Goal: Task Accomplishment & Management: Manage account settings

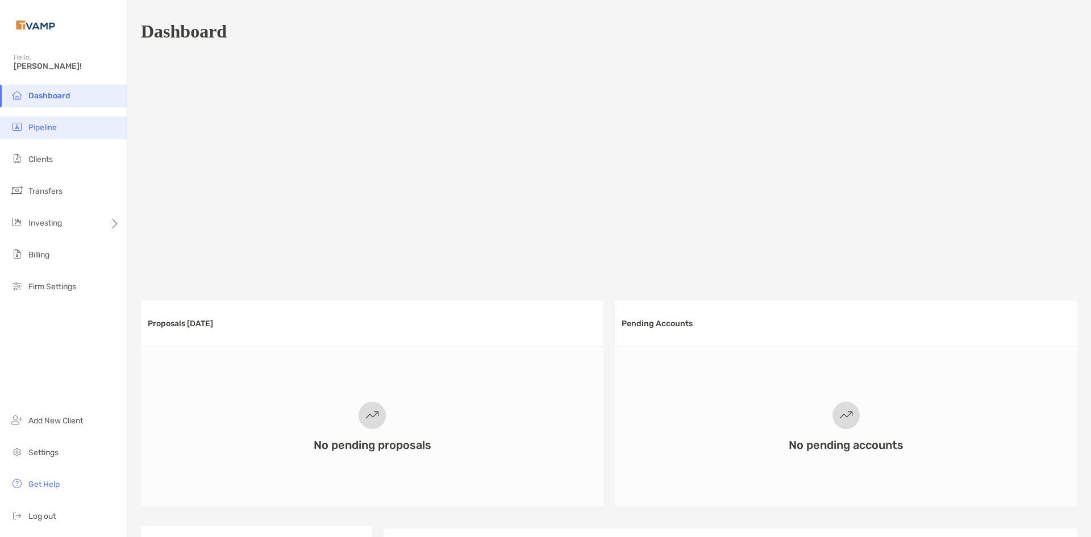
click at [60, 126] on li "Pipeline" at bounding box center [63, 127] width 127 height 23
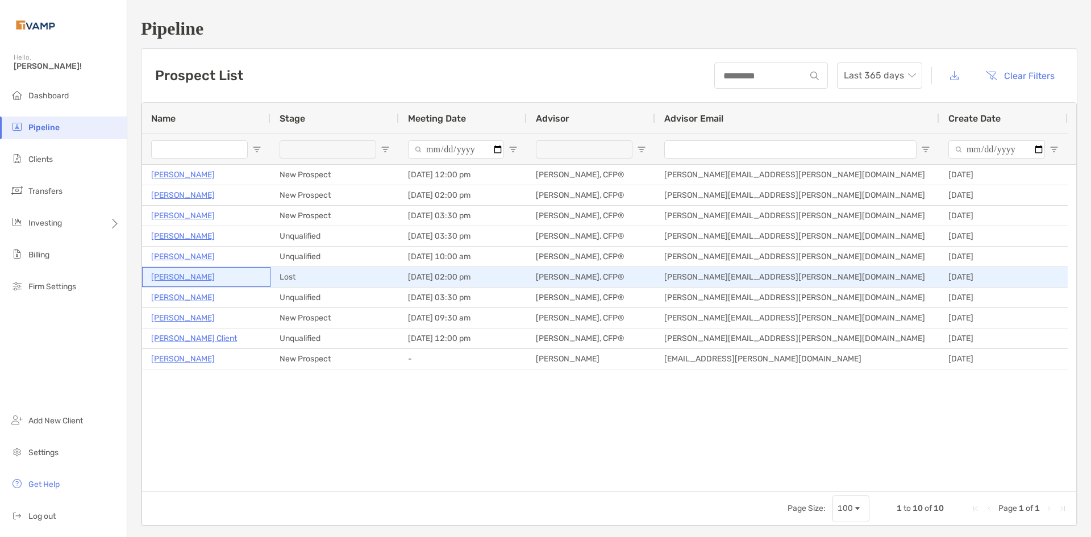
click at [185, 273] on p "Ryan Ahrens" at bounding box center [183, 277] width 64 height 14
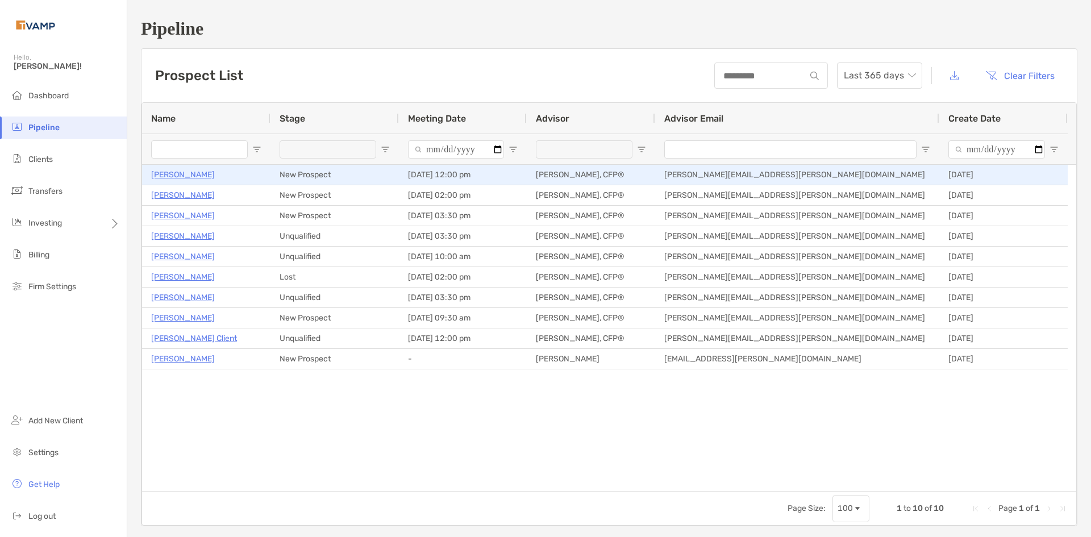
click at [169, 174] on p "[PERSON_NAME]" at bounding box center [183, 175] width 64 height 14
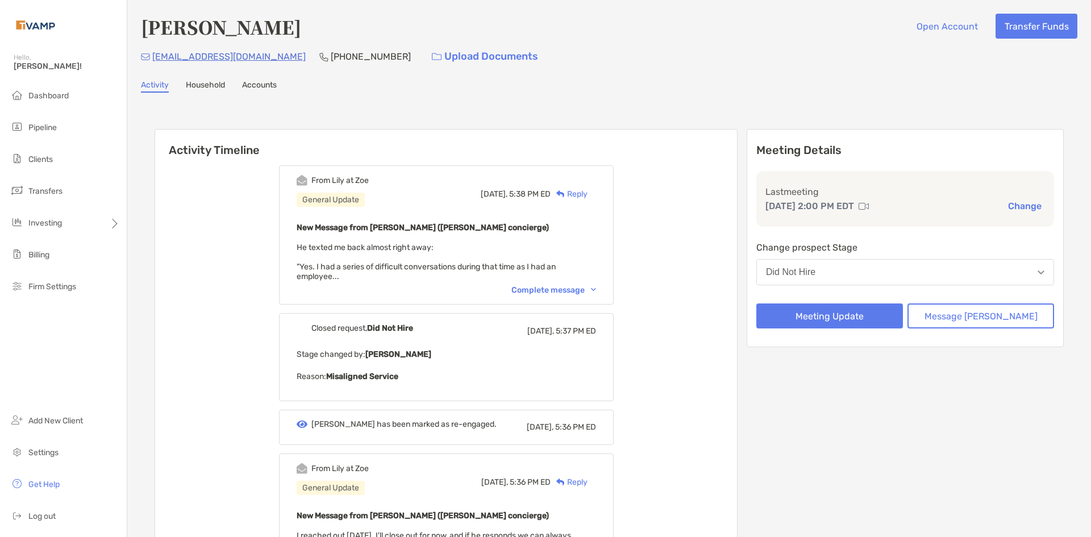
click at [596, 289] on img at bounding box center [593, 289] width 5 height 3
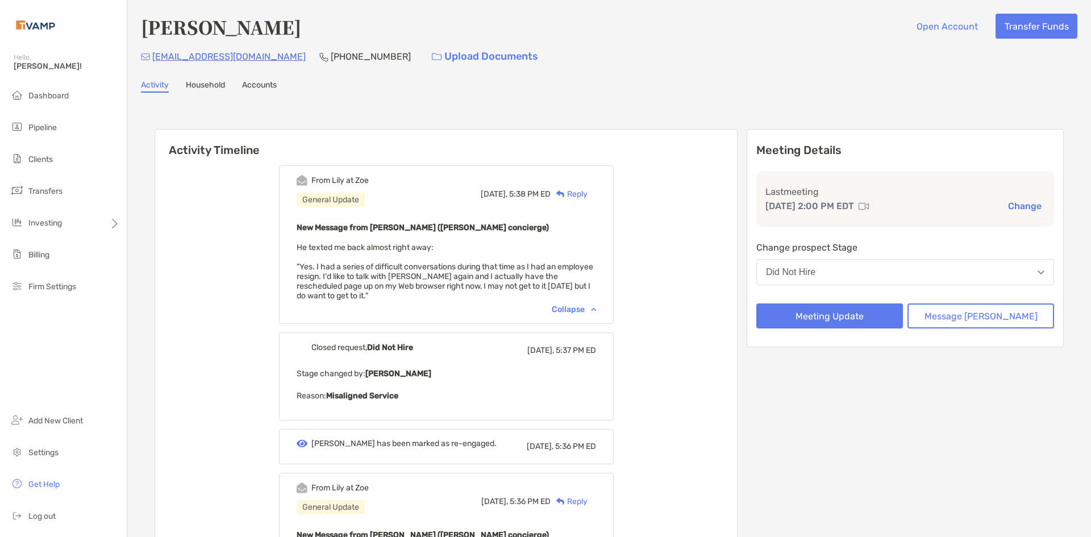
click at [910, 280] on button "Did Not Hire" at bounding box center [905, 272] width 298 height 26
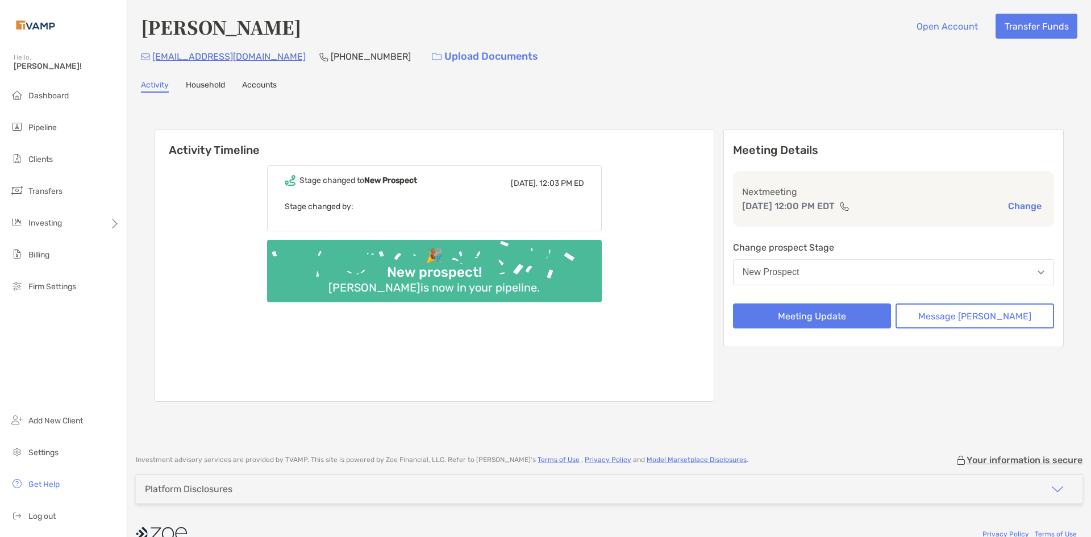
drag, startPoint x: 239, startPoint y: 56, endPoint x: 589, endPoint y: 14, distance: 353.0
click at [634, 7] on div "[PERSON_NAME] Open Account Transfer Funds [EMAIL_ADDRESS][DOMAIN_NAME] [PHONE_N…" at bounding box center [608, 221] width 963 height 443
drag, startPoint x: 280, startPoint y: 57, endPoint x: 153, endPoint y: 57, distance: 127.2
click at [153, 57] on div "[EMAIL_ADDRESS][DOMAIN_NAME] [PHONE_NUMBER] Upload Documents" at bounding box center [609, 56] width 936 height 24
copy p "[EMAIL_ADDRESS][DOMAIN_NAME]"
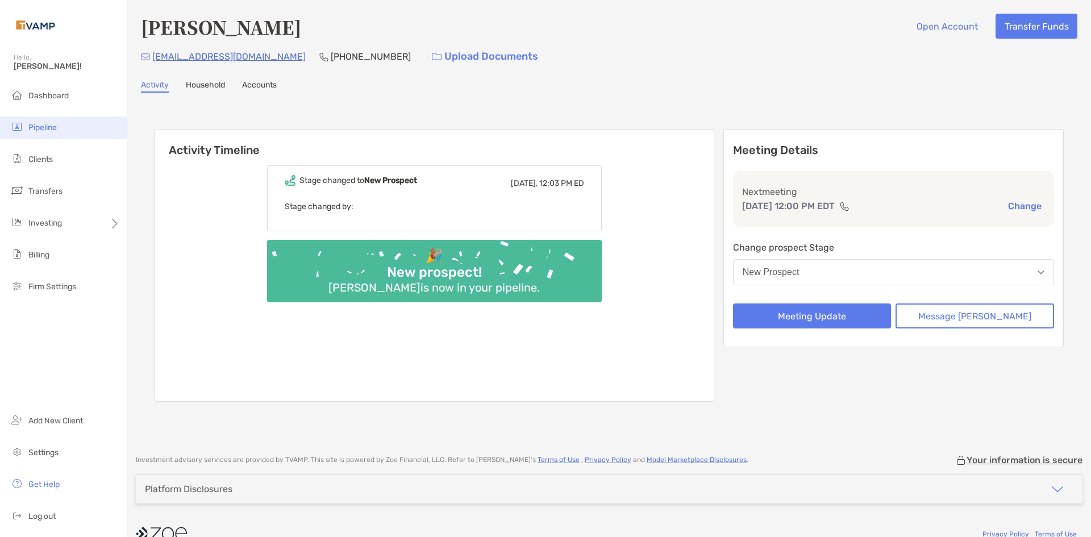
click at [53, 124] on span "Pipeline" at bounding box center [42, 128] width 28 height 10
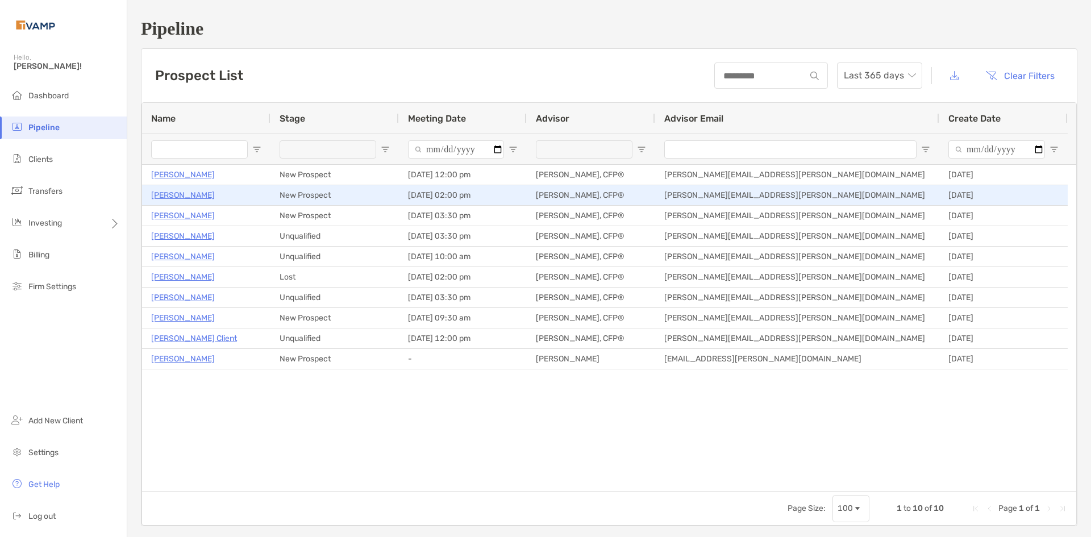
click at [194, 197] on p "[PERSON_NAME]" at bounding box center [183, 195] width 64 height 14
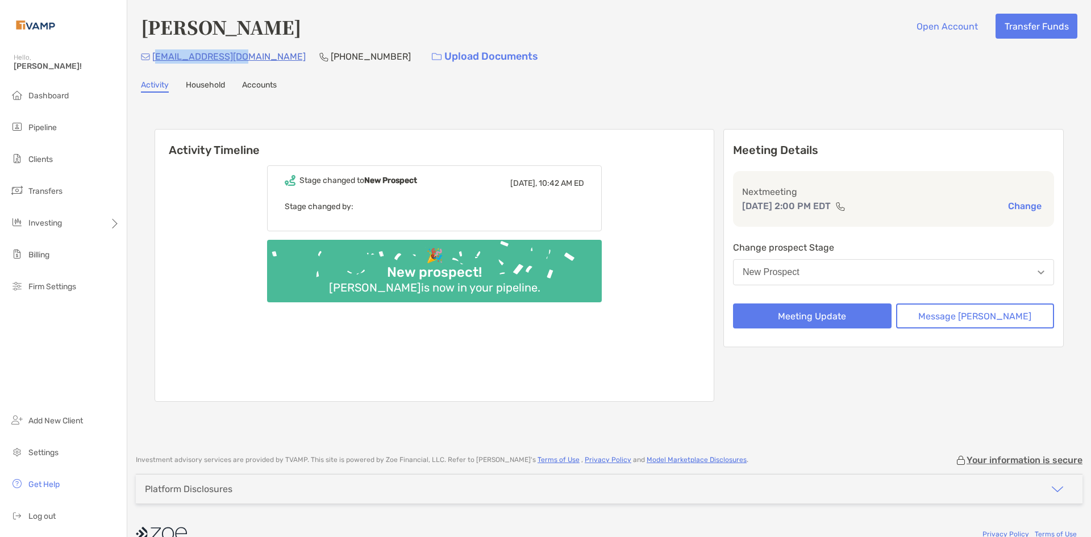
drag, startPoint x: 247, startPoint y: 56, endPoint x: 155, endPoint y: 56, distance: 91.4
click at [155, 56] on div "[EMAIL_ADDRESS][DOMAIN_NAME] [PHONE_NUMBER] Upload Documents" at bounding box center [609, 56] width 936 height 24
drag, startPoint x: 657, startPoint y: 97, endPoint x: 375, endPoint y: 80, distance: 281.7
click at [656, 97] on div "Nicholas Fancera Open Account Transfer Funds nfancera@gmail.com (239) 898-7936 …" at bounding box center [608, 221] width 963 height 443
drag, startPoint x: 245, startPoint y: 58, endPoint x: 154, endPoint y: 53, distance: 91.0
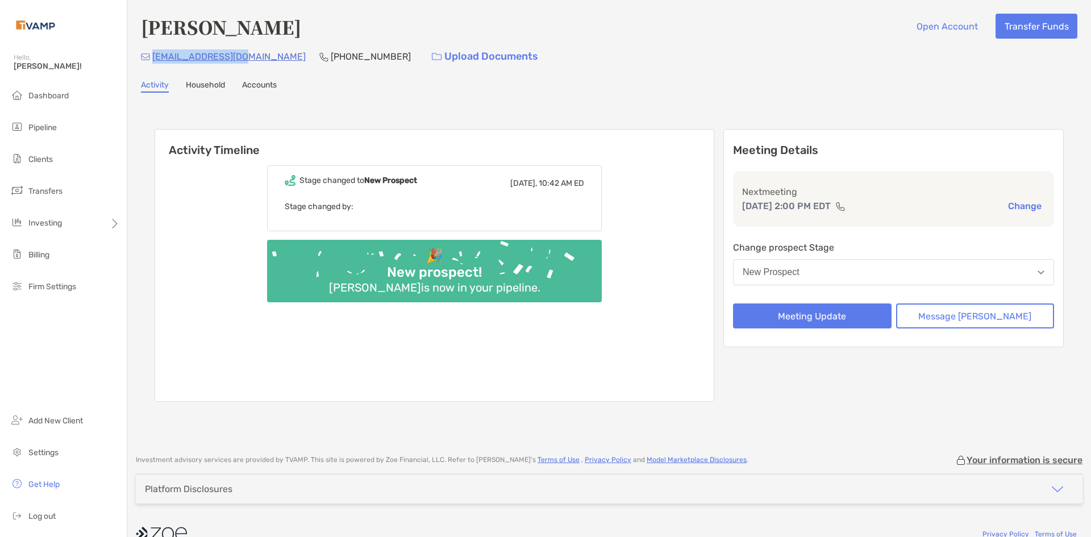
click at [154, 53] on div "nfancera@gmail.com (239) 898-7936 Upload Documents" at bounding box center [609, 56] width 936 height 24
copy p "nfancera@gmail.com"
click at [340, 55] on div "nfancera@gmail.com (239) 898-7936 Upload Documents" at bounding box center [609, 56] width 936 height 24
drag, startPoint x: 333, startPoint y: 55, endPoint x: 266, endPoint y: 58, distance: 67.1
click at [266, 58] on div "nfancera@gmail.com (239) 898-7936 Upload Documents" at bounding box center [609, 56] width 936 height 24
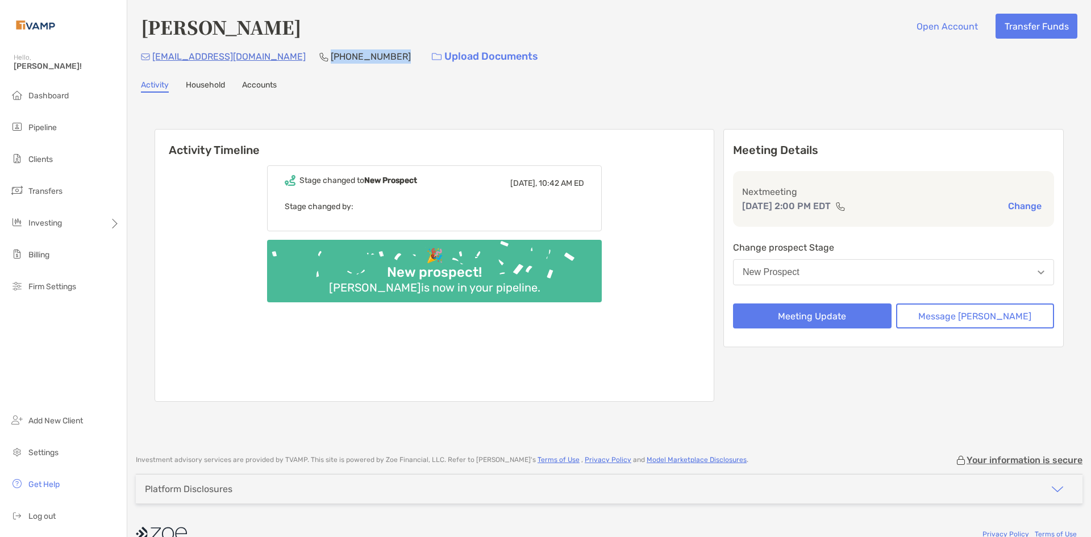
copy p "(239) 898-7936"
click at [53, 128] on span "Pipeline" at bounding box center [42, 128] width 28 height 10
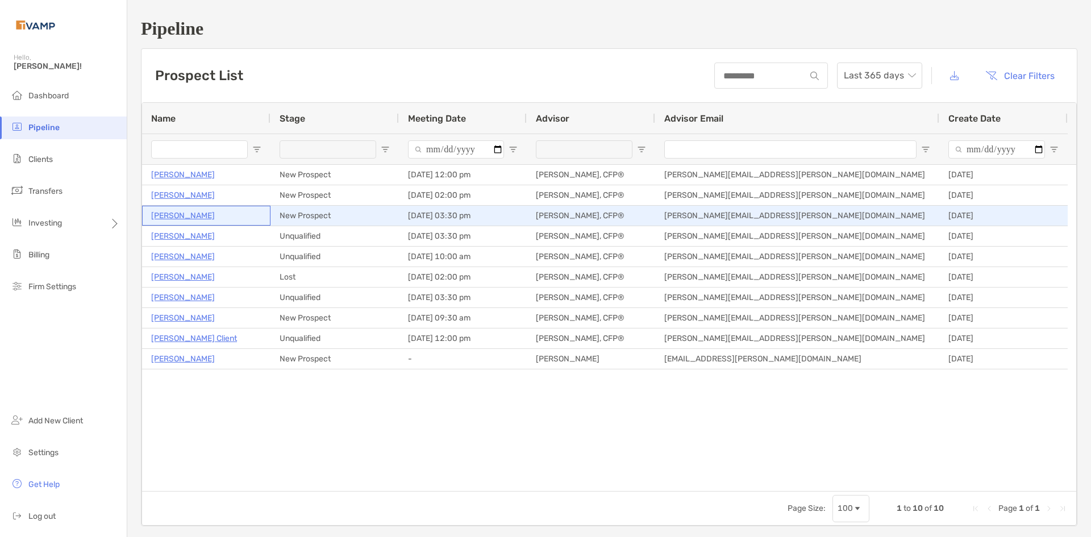
click at [178, 219] on p "[PERSON_NAME]" at bounding box center [183, 215] width 64 height 14
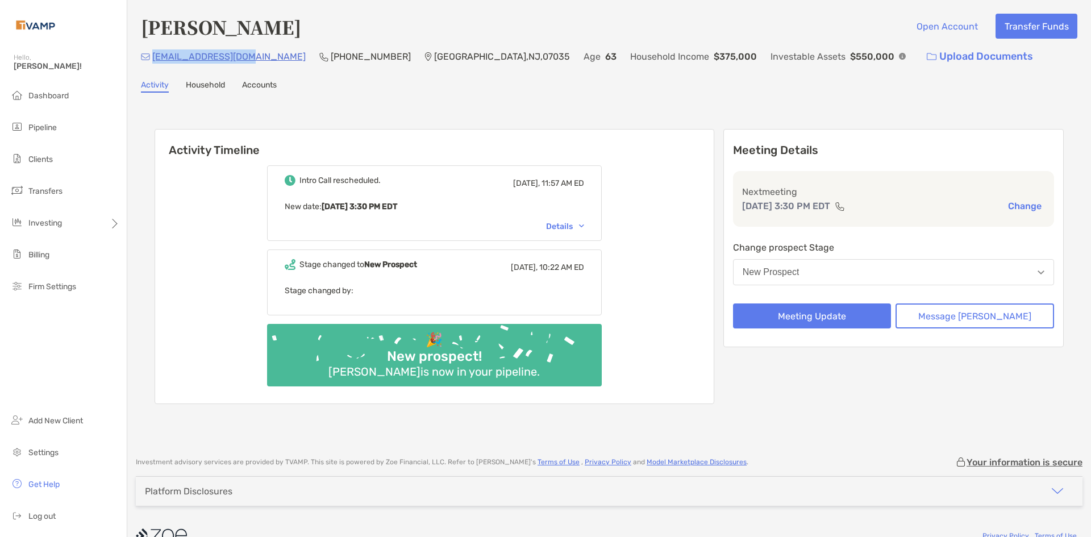
drag, startPoint x: 249, startPoint y: 58, endPoint x: 153, endPoint y: 49, distance: 96.4
click at [153, 49] on div "[EMAIL_ADDRESS][DOMAIN_NAME] (551) 579-[STREET_ADDRESS] Age [DEMOGRAPHIC_DATA] …" at bounding box center [609, 56] width 936 height 24
copy p "[EMAIL_ADDRESS][DOMAIN_NAME]"
drag, startPoint x: 335, startPoint y: 55, endPoint x: 270, endPoint y: 57, distance: 64.2
click at [319, 57] on div "(551) 579-4699" at bounding box center [364, 56] width 91 height 24
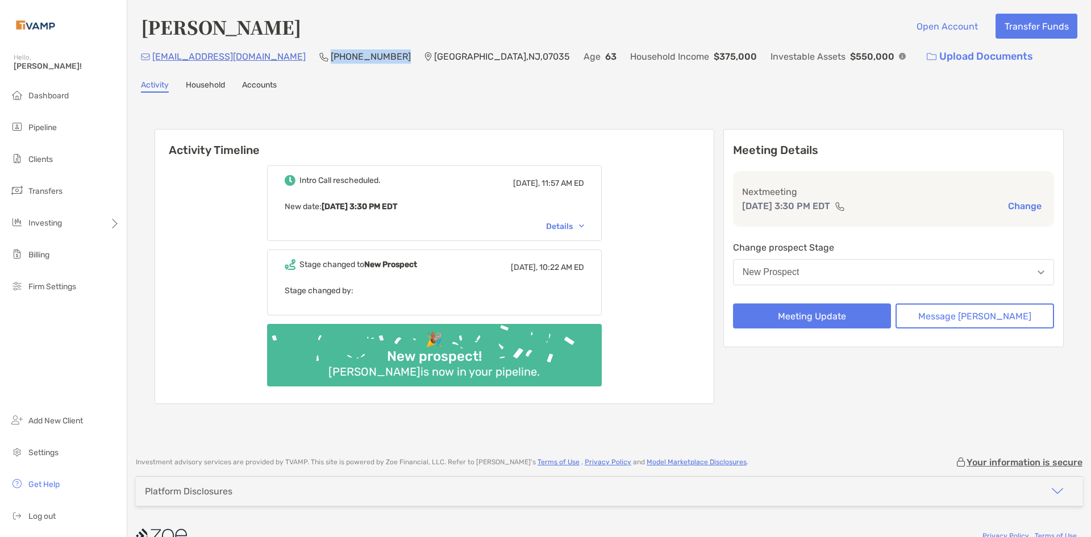
copy p "(551) 579-4699"
click at [54, 126] on span "Pipeline" at bounding box center [42, 128] width 28 height 10
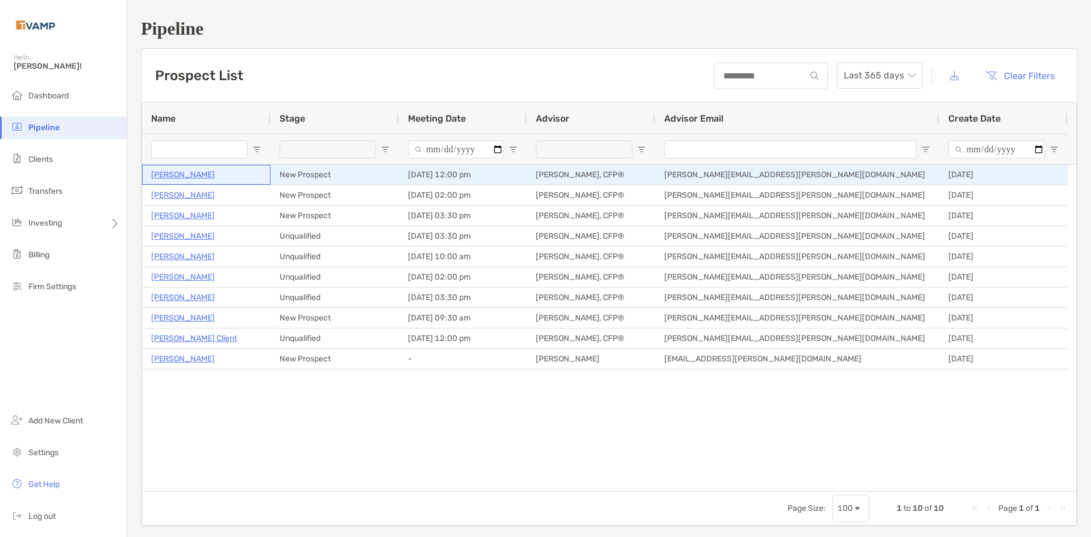
click at [170, 178] on p "[PERSON_NAME]" at bounding box center [183, 175] width 64 height 14
click at [166, 174] on p "[PERSON_NAME]" at bounding box center [183, 175] width 64 height 14
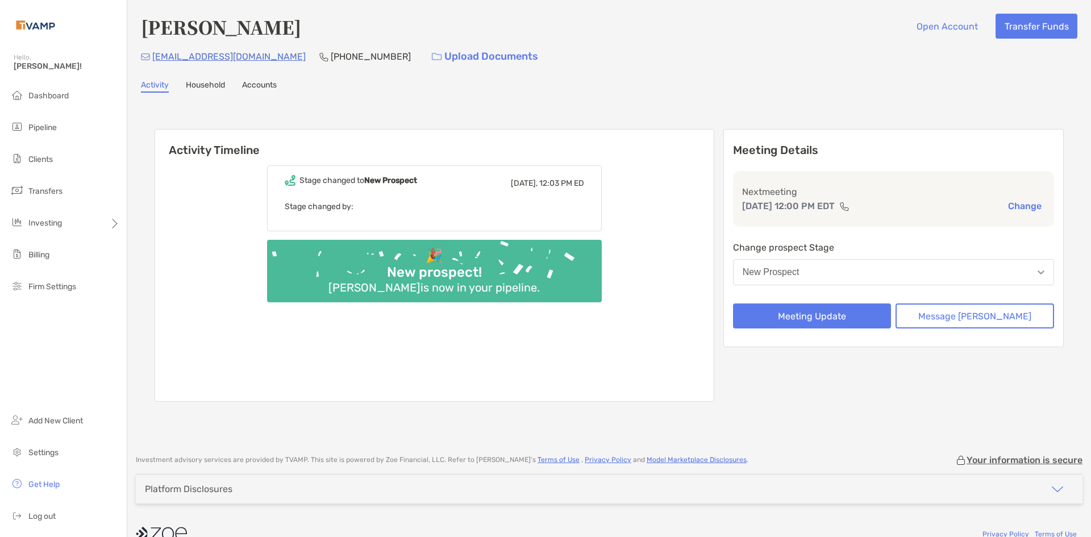
click at [847, 269] on button "New Prospect" at bounding box center [893, 272] width 321 height 26
drag, startPoint x: 874, startPoint y: 80, endPoint x: 910, endPoint y: 74, distance: 36.7
click at [882, 81] on div "[PERSON_NAME] Open Account Transfer Funds [EMAIL_ADDRESS][DOMAIN_NAME] [PHONE_N…" at bounding box center [608, 221] width 963 height 443
click at [854, 274] on button "New Prospect" at bounding box center [893, 272] width 321 height 26
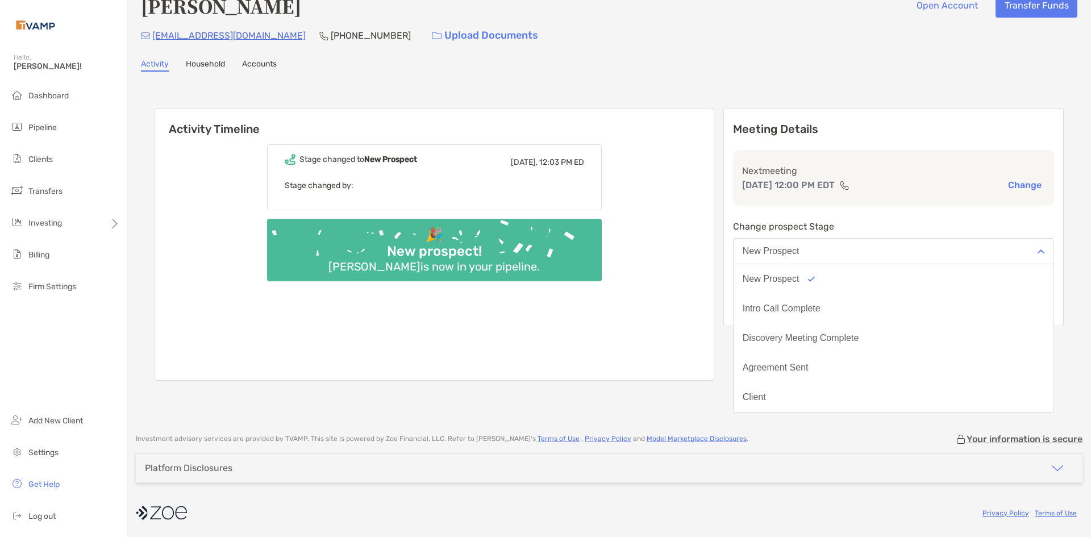
click at [724, 423] on div "[PERSON_NAME] Open Account Transfer Funds [EMAIL_ADDRESS][DOMAIN_NAME] [PHONE_N…" at bounding box center [608, 268] width 963 height 537
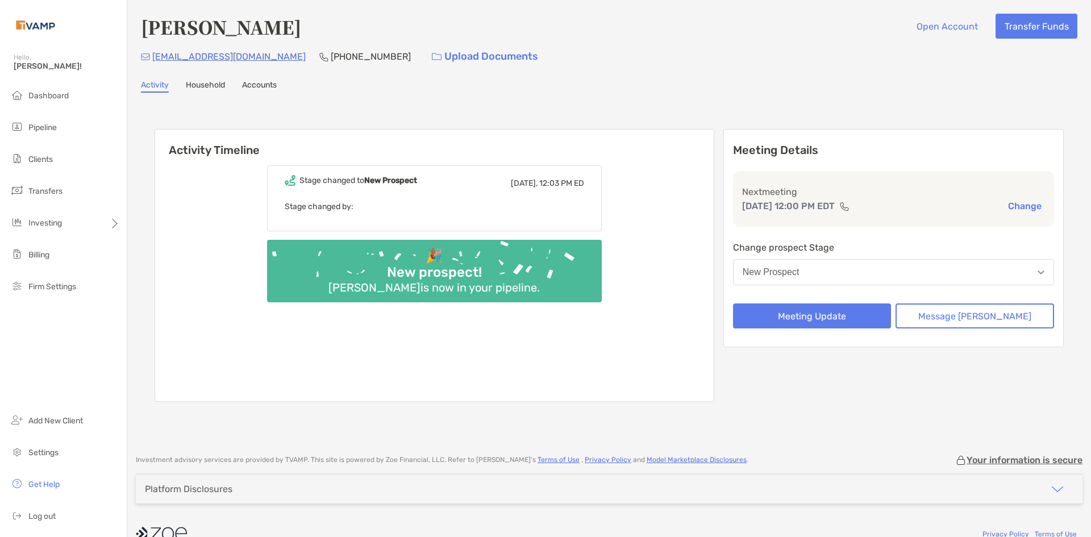
click at [268, 86] on link "Accounts" at bounding box center [259, 86] width 35 height 12
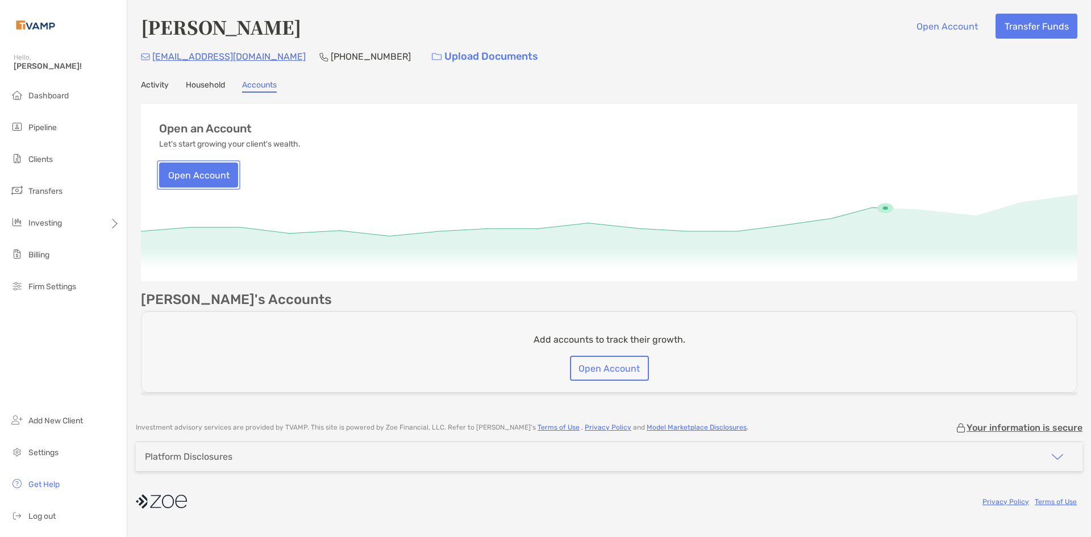
drag, startPoint x: 189, startPoint y: 176, endPoint x: 225, endPoint y: 192, distance: 39.9
click at [190, 176] on button "Open Account" at bounding box center [198, 174] width 79 height 25
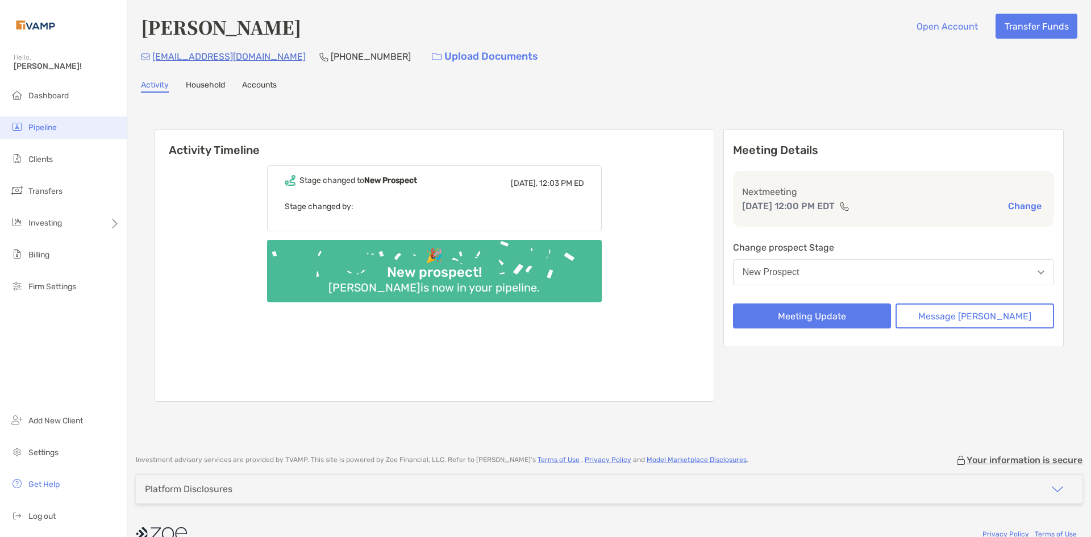
click at [59, 121] on li "Pipeline" at bounding box center [63, 127] width 127 height 23
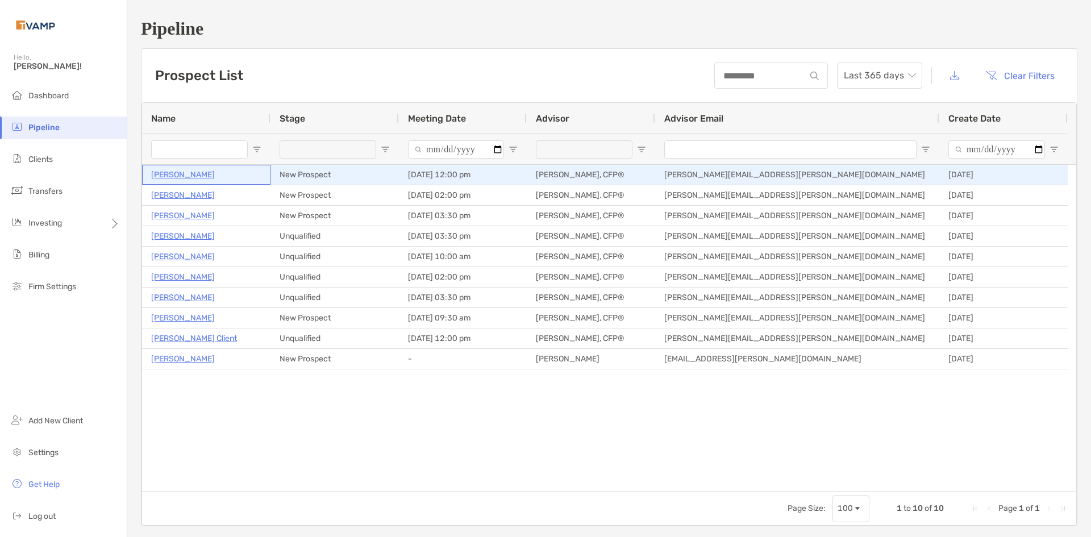
click at [173, 176] on p "[PERSON_NAME]" at bounding box center [183, 175] width 64 height 14
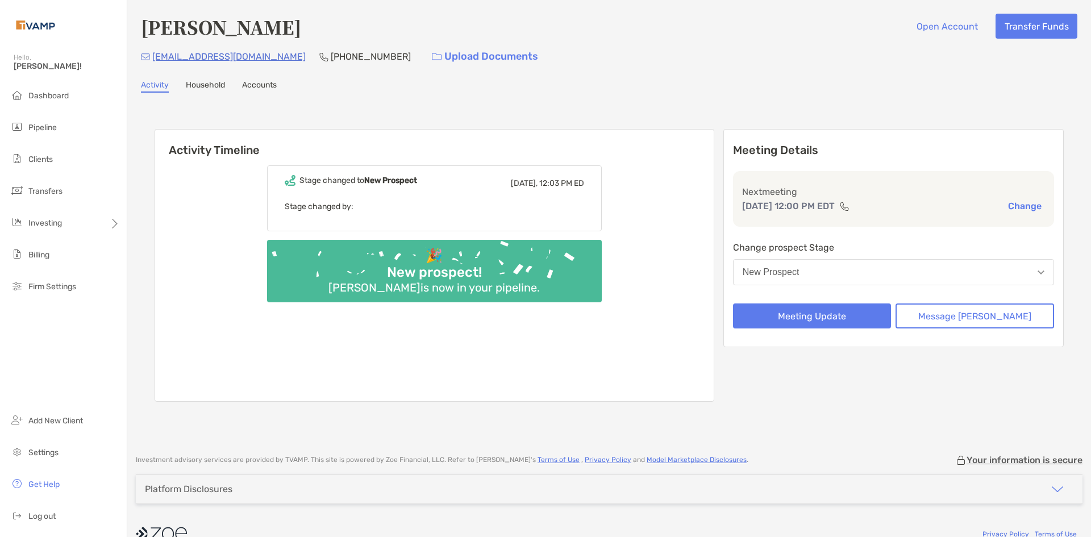
click at [223, 86] on link "Household" at bounding box center [205, 86] width 39 height 12
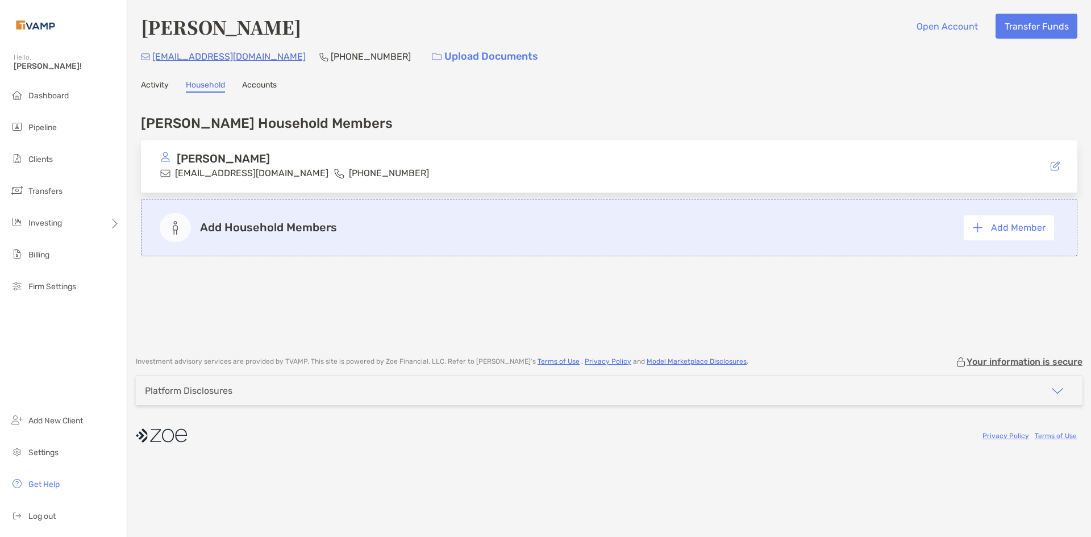
click at [270, 82] on link "Accounts" at bounding box center [259, 86] width 35 height 12
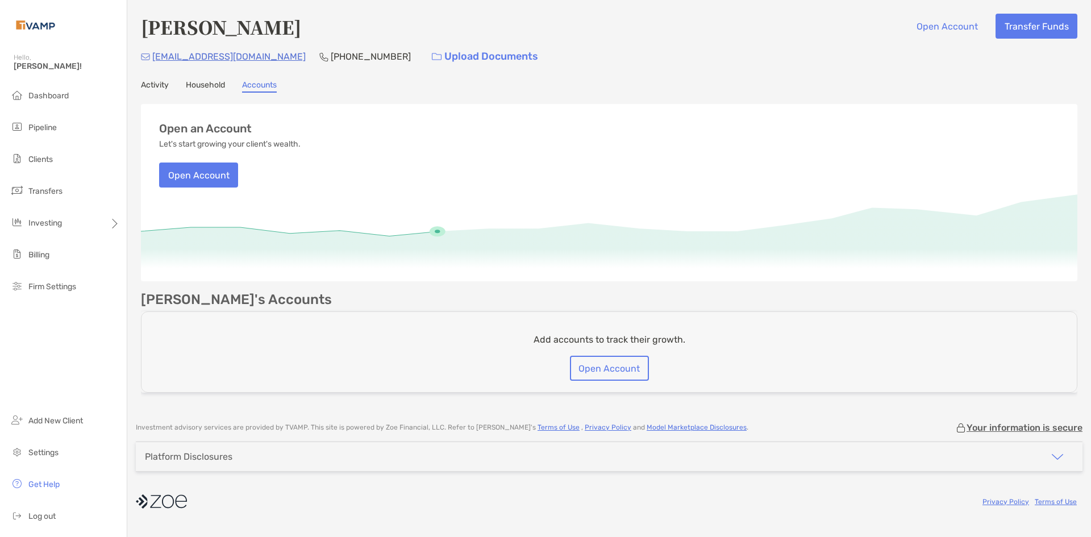
click at [158, 83] on link "Activity" at bounding box center [155, 86] width 28 height 12
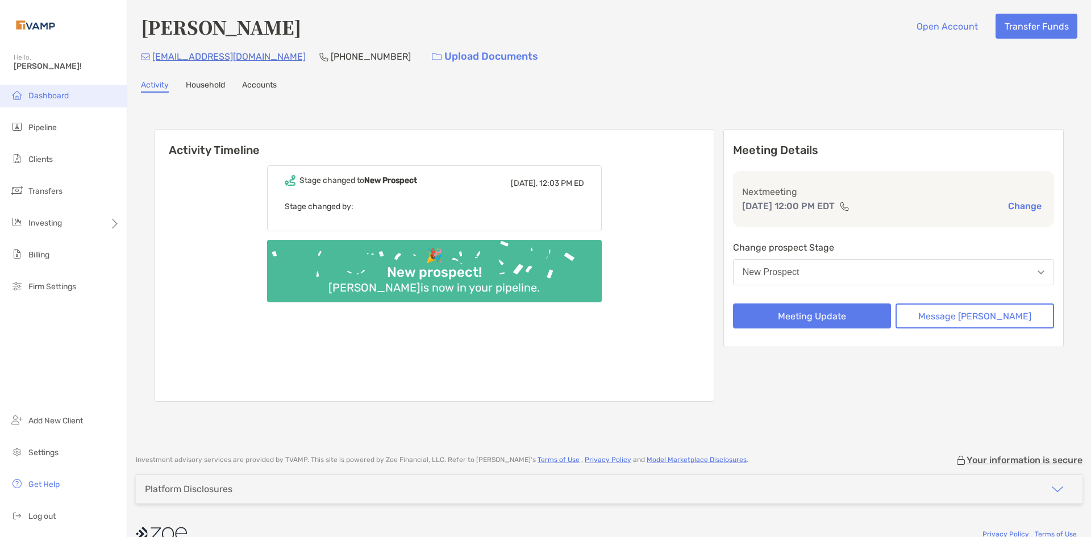
click at [73, 91] on li "Dashboard" at bounding box center [63, 96] width 127 height 23
